Goal: Task Accomplishment & Management: Use online tool/utility

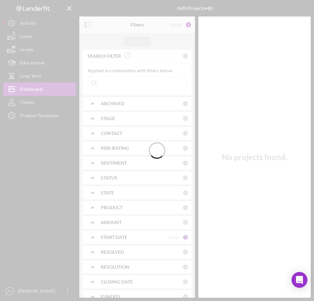
click at [37, 41] on div at bounding box center [157, 150] width 314 height 301
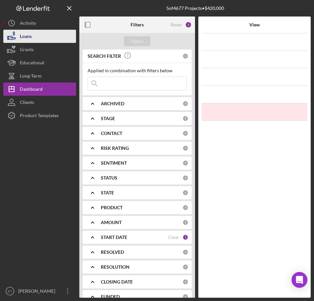
click at [30, 39] on div "Loans" at bounding box center [26, 37] width 12 height 15
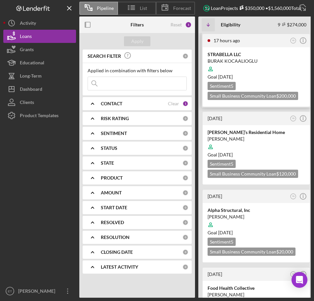
click at [253, 73] on div at bounding box center [255, 69] width 97 height 13
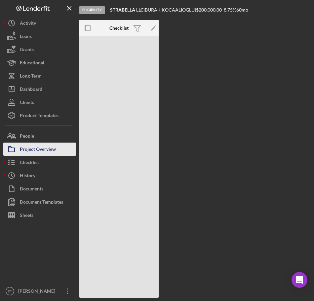
click at [32, 143] on div "Project Overview" at bounding box center [38, 150] width 36 height 15
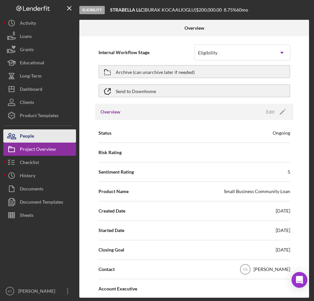
click at [37, 135] on button "People" at bounding box center [39, 135] width 73 height 13
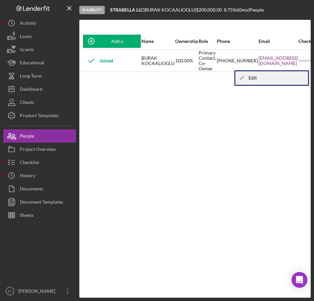
click at [265, 81] on div "Icon/Edit Edit" at bounding box center [271, 78] width 73 height 14
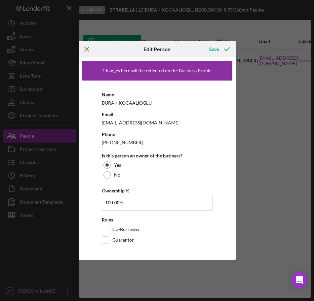
click at [82, 49] on icon "Icon/Menu Close" at bounding box center [87, 49] width 17 height 17
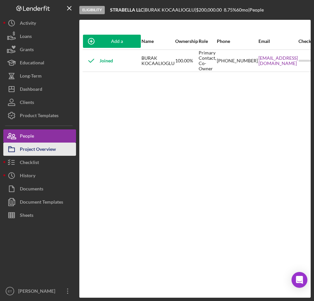
click at [48, 153] on div "Project Overview" at bounding box center [38, 150] width 36 height 15
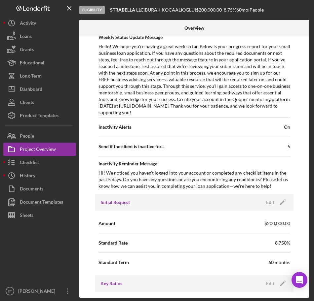
scroll to position [297, 0]
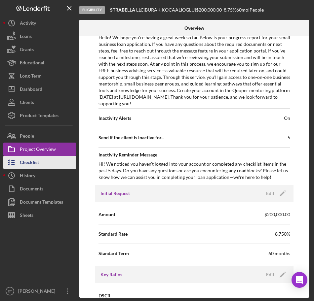
click at [50, 164] on button "Checklist" at bounding box center [39, 162] width 73 height 13
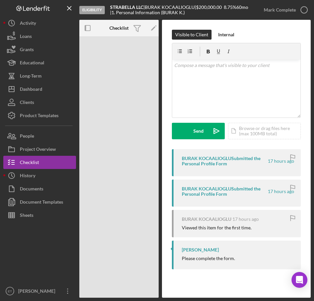
click at [151, 206] on div "Eligibility STRABELLA LLC | BURAK KOCAALIOGLU | $200,000.00 8.75 % 60 mo | 1. P…" at bounding box center [118, 167] width 79 height 262
click at [50, 173] on button "Icon/History History" at bounding box center [39, 175] width 73 height 13
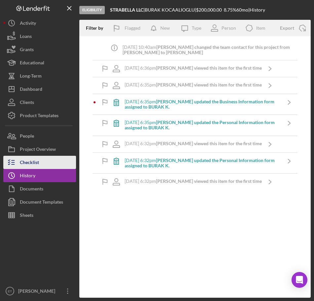
click at [22, 158] on div "Checklist" at bounding box center [29, 163] width 19 height 15
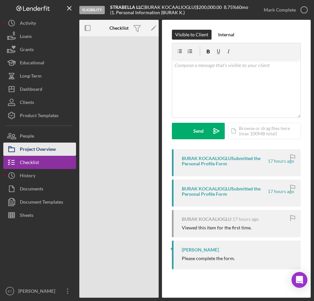
click at [30, 146] on div "Project Overview" at bounding box center [38, 150] width 36 height 15
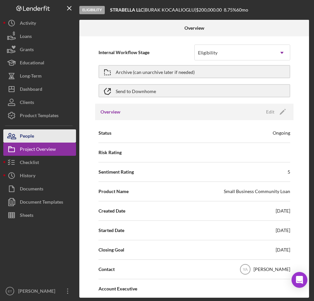
click at [39, 138] on button "People" at bounding box center [39, 135] width 73 height 13
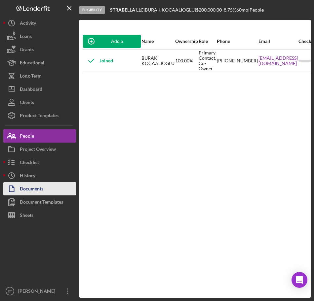
click at [32, 195] on div "Documents" at bounding box center [31, 189] width 23 height 15
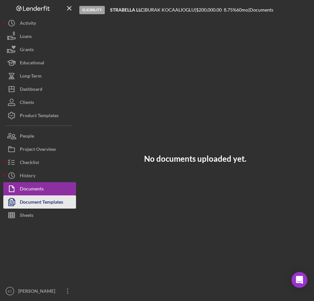
click at [32, 205] on div "Document Templates" at bounding box center [41, 203] width 43 height 15
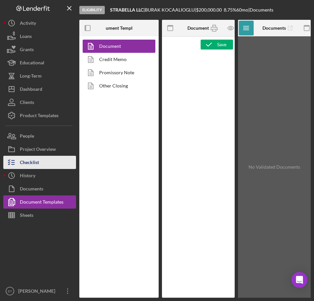
type textarea "<h1 style="text-align: center;">Full Application Form</h1> <h2 style="text-alig…"
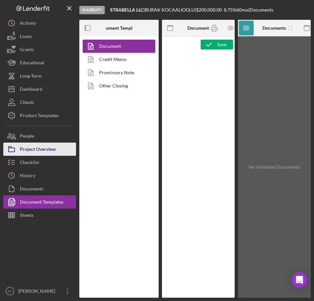
click at [27, 145] on div "Project Overview" at bounding box center [38, 150] width 36 height 15
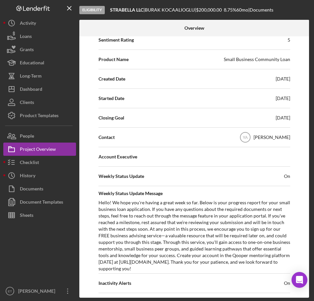
scroll to position [264, 0]
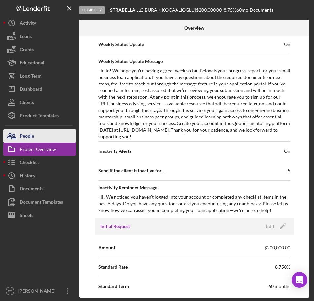
click at [42, 134] on button "People" at bounding box center [39, 135] width 73 height 13
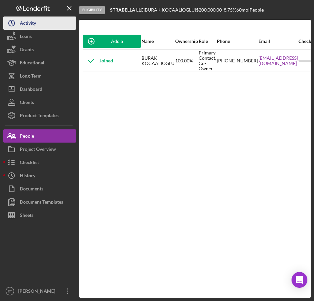
click at [49, 24] on button "Icon/History Activity" at bounding box center [39, 23] width 73 height 13
